Goal: Information Seeking & Learning: Find specific page/section

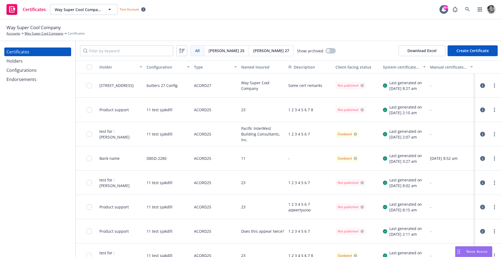
click at [25, 72] on div "Configurations" at bounding box center [21, 70] width 30 height 9
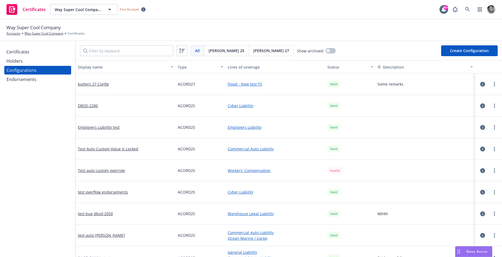
click at [483, 233] on icon "button" at bounding box center [482, 235] width 5 height 5
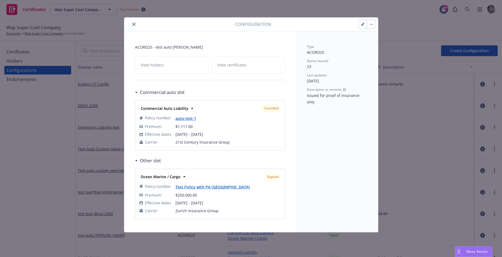
click at [134, 23] on icon "close" at bounding box center [133, 24] width 3 height 3
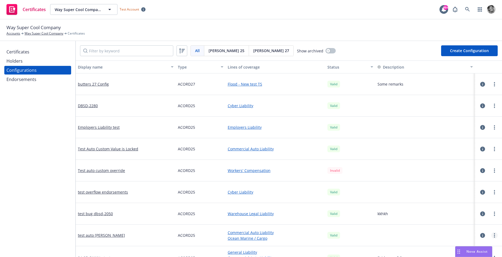
click at [496, 236] on link "more" at bounding box center [494, 235] width 6 height 6
click at [448, 168] on link "Edit" at bounding box center [467, 170] width 59 height 11
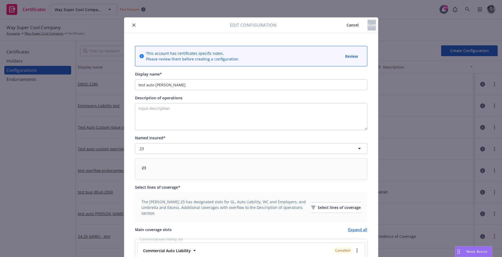
click at [347, 23] on span "Cancel" at bounding box center [353, 24] width 12 height 5
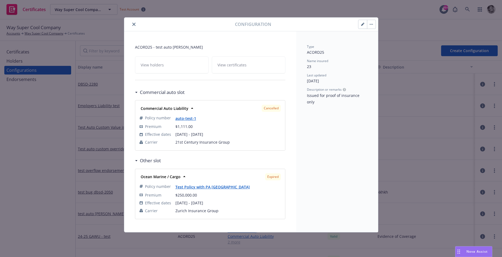
click at [134, 25] on icon "close" at bounding box center [133, 24] width 3 height 3
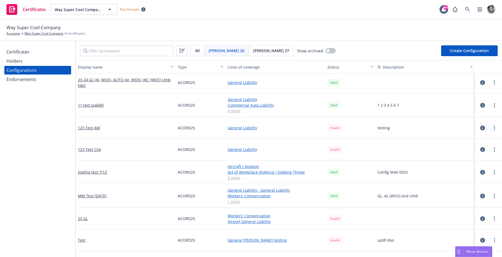
scroll to position [313, 0]
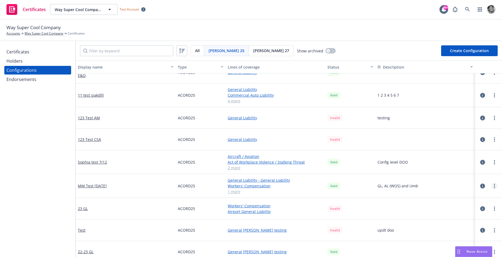
click at [495, 186] on link "more" at bounding box center [494, 185] width 6 height 6
click at [469, 200] on link "Edit" at bounding box center [467, 196] width 59 height 11
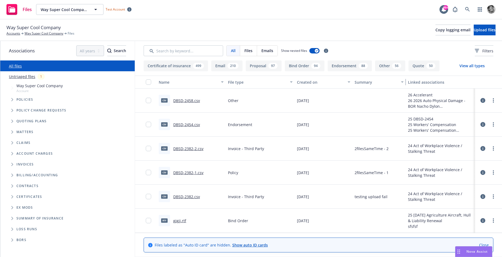
drag, startPoint x: 409, startPoint y: 80, endPoint x: 400, endPoint y: 90, distance: 13.5
click at [400, 90] on div "Name File type Created on Summary Linked associations csv DBSD-2458.csv Other […" at bounding box center [318, 153] width 367 height 157
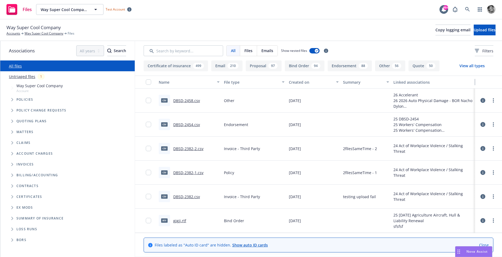
drag, startPoint x: 475, startPoint y: 83, endPoint x: 486, endPoint y: 79, distance: 12.1
click at [486, 79] on div "Name File type Created on Summary Linked associations" at bounding box center [318, 81] width 367 height 13
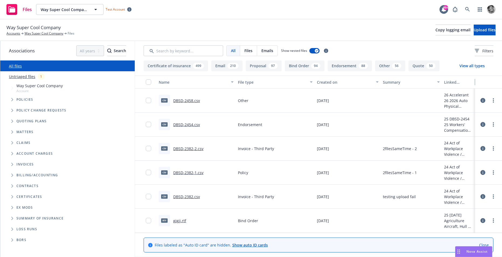
drag, startPoint x: 474, startPoint y: 84, endPoint x: 440, endPoint y: 91, distance: 34.9
click at [439, 91] on div "Name File type Created on Summary Linked associations csv DBSD-2458.csv Other […" at bounding box center [318, 153] width 367 height 157
click at [14, 68] on link "All files" at bounding box center [15, 65] width 13 height 5
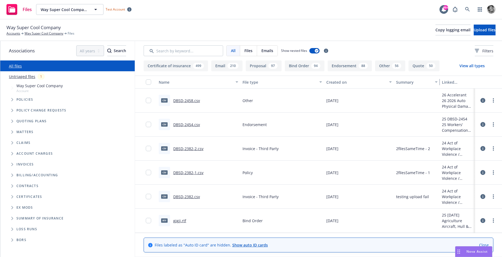
drag, startPoint x: 440, startPoint y: 79, endPoint x: 431, endPoint y: 98, distance: 21.5
click at [431, 98] on div "Name File type Created on Summary Linked associations csv DBSD-2458.csv Other […" at bounding box center [318, 153] width 367 height 157
click at [484, 101] on icon at bounding box center [482, 100] width 5 height 5
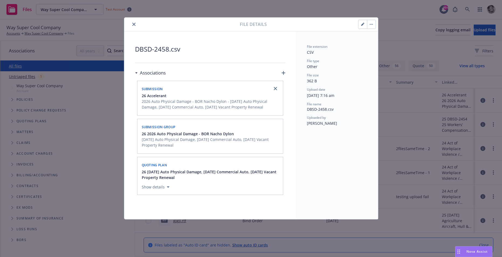
click at [129, 24] on div at bounding box center [182, 24] width 113 height 6
click at [131, 25] on button "close" at bounding box center [134, 24] width 6 height 6
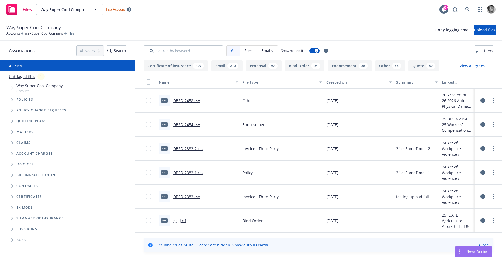
click at [476, 96] on div at bounding box center [488, 100] width 27 height 24
click at [494, 101] on link "more" at bounding box center [493, 100] width 6 height 6
drag, startPoint x: 438, startPoint y: 81, endPoint x: 434, endPoint y: 84, distance: 4.8
click at [435, 84] on button "Summary" at bounding box center [418, 81] width 41 height 13
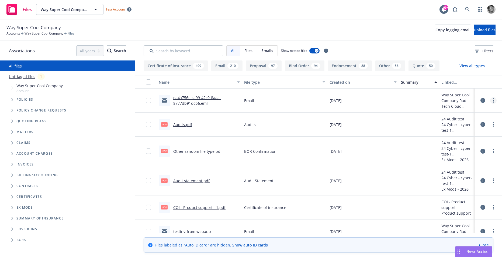
click at [491, 100] on link "more" at bounding box center [493, 100] width 6 height 6
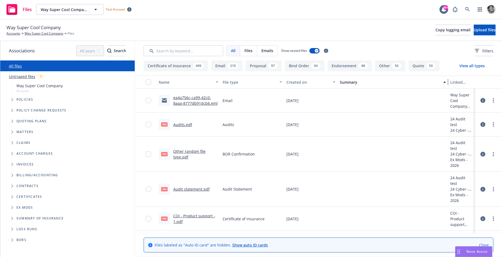
drag, startPoint x: 439, startPoint y: 81, endPoint x: 490, endPoint y: 85, distance: 51.3
click at [490, 85] on div "Name File type Created on Summary Linked associations" at bounding box center [318, 81] width 367 height 13
click at [491, 101] on link "more" at bounding box center [493, 100] width 6 height 6
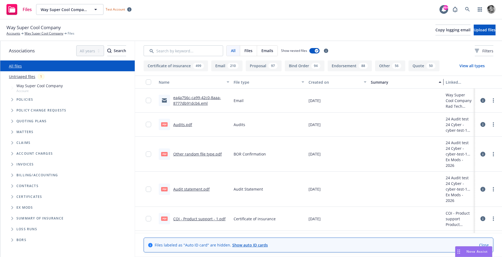
drag, startPoint x: 448, startPoint y: 80, endPoint x: 377, endPoint y: 95, distance: 72.8
click at [377, 95] on div "Name File type Created on Summary Linked associations ea4a756c-ca99-42c0-8aaa-8…" at bounding box center [318, 153] width 367 height 157
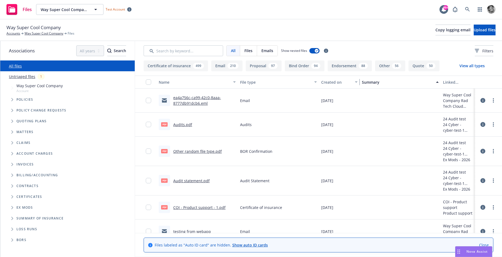
drag, startPoint x: 368, startPoint y: 80, endPoint x: 354, endPoint y: 83, distance: 14.1
click at [354, 83] on button "Created on" at bounding box center [339, 81] width 41 height 13
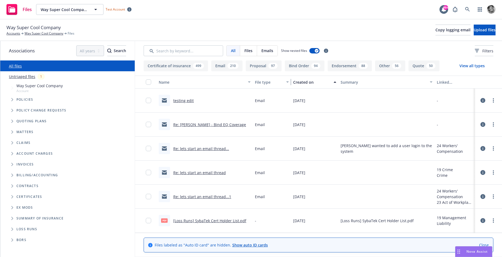
drag, startPoint x: 318, startPoint y: 80, endPoint x: 286, endPoint y: 81, distance: 32.1
click at [286, 81] on button "File type" at bounding box center [272, 81] width 39 height 13
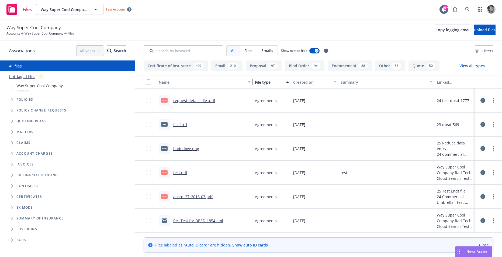
drag, startPoint x: 250, startPoint y: 80, endPoint x: 245, endPoint y: 80, distance: 5.1
click at [245, 80] on div "Name File type Created on Summary Linked associations" at bounding box center [318, 81] width 367 height 13
drag, startPoint x: 243, startPoint y: 82, endPoint x: 204, endPoint y: 74, distance: 39.5
click at [203, 74] on div "Certificate of insurance 499 Email 210 Proposal 97 Bind Order 94 Endorsement 88…" at bounding box center [318, 158] width 367 height 196
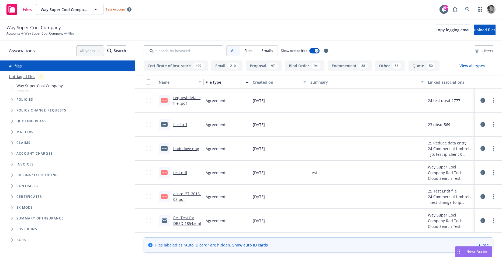
drag, startPoint x: 251, startPoint y: 81, endPoint x: 216, endPoint y: 79, distance: 35.9
click at [216, 79] on div "Name File type Created on Summary Linked associations" at bounding box center [318, 81] width 367 height 13
click at [483, 99] on icon at bounding box center [482, 100] width 5 height 5
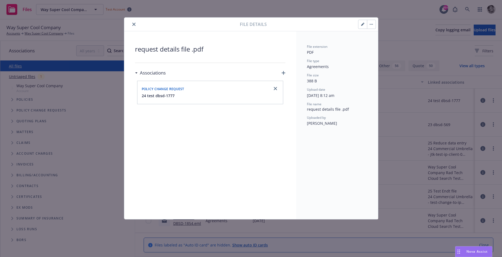
click at [131, 24] on button "close" at bounding box center [134, 24] width 6 height 6
